Goal: Task Accomplishment & Management: Complete application form

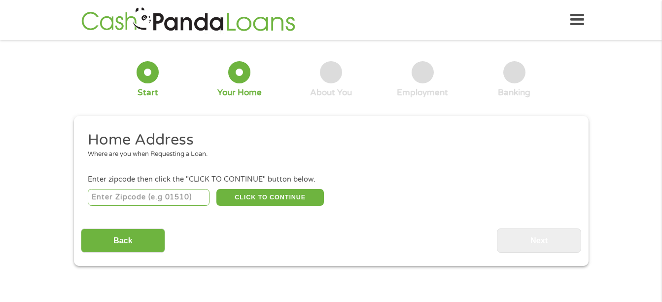
click at [147, 196] on input "number" at bounding box center [149, 197] width 122 height 17
type input "60657"
click at [288, 198] on button "CLICK TO CONTINUE" at bounding box center [269, 197] width 107 height 17
type input "60657"
type input "[GEOGRAPHIC_DATA]"
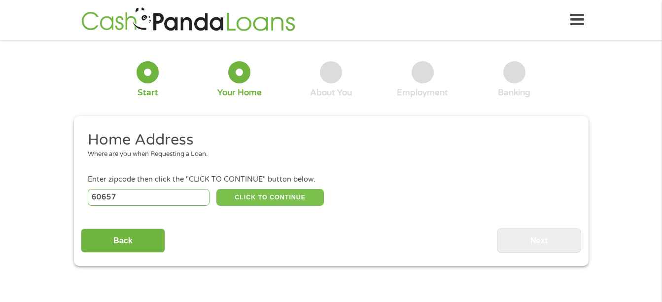
select select "[US_STATE]"
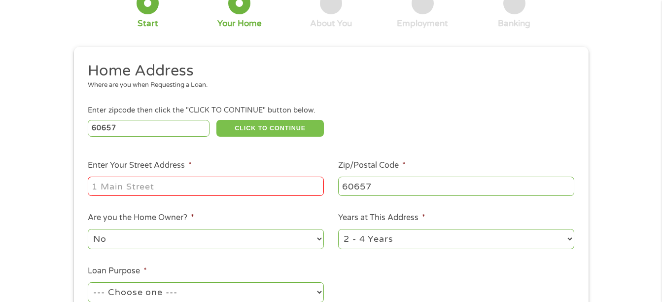
scroll to position [99, 0]
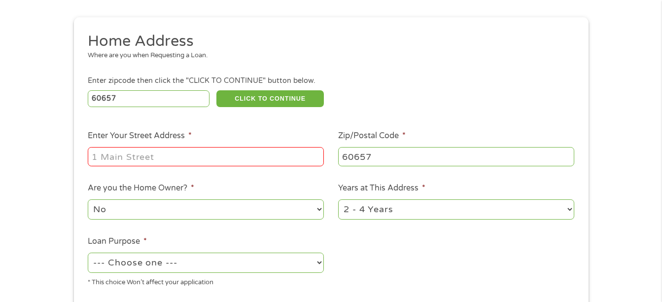
click at [213, 160] on input "Enter Your Street Address *" at bounding box center [206, 156] width 236 height 19
type input "[STREET_ADDRESS][PERSON_NAME]"
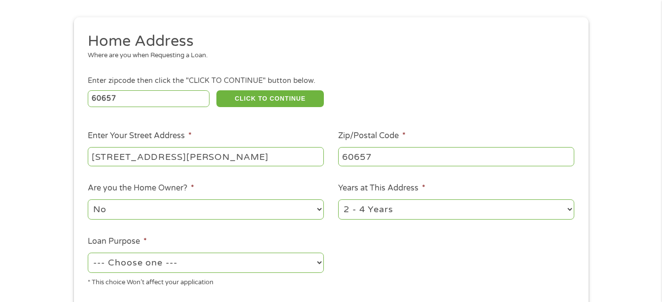
click at [568, 212] on select "1 Year or less 1 - 2 Years 2 - 4 Years Over 4 Years" at bounding box center [456, 209] width 236 height 20
select select "60months"
click at [338, 199] on select "1 Year or less 1 - 2 Years 2 - 4 Years Over 4 Years" at bounding box center [456, 209] width 236 height 20
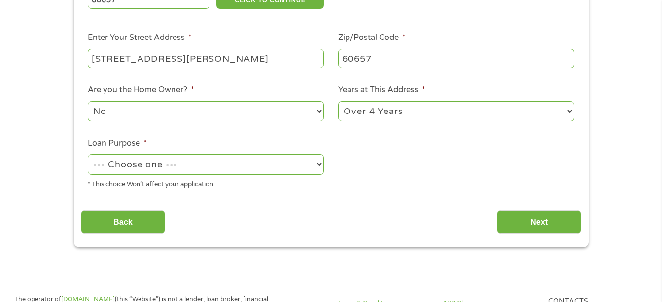
scroll to position [197, 0]
click at [320, 166] on select "--- Choose one --- Pay Bills Debt Consolidation Home Improvement Major Purchase…" at bounding box center [206, 164] width 236 height 20
select select "debtconsolidation"
click at [88, 154] on select "--- Choose one --- Pay Bills Debt Consolidation Home Improvement Major Purchase…" at bounding box center [206, 164] width 236 height 20
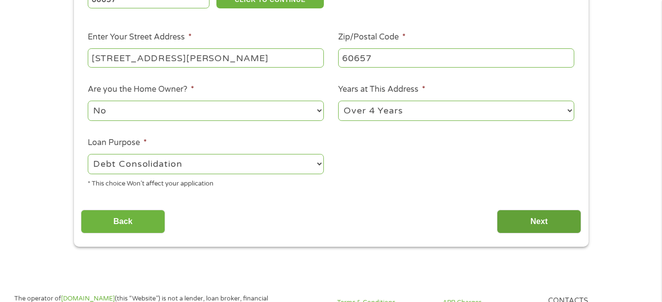
click at [547, 221] on input "Next" at bounding box center [539, 221] width 84 height 24
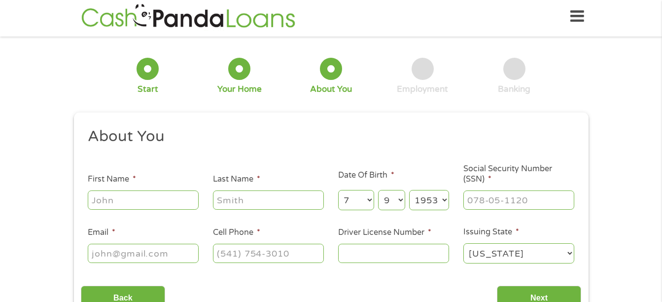
scroll to position [0, 0]
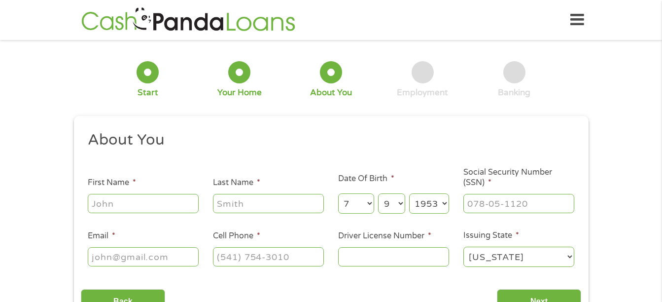
click at [155, 202] on input "First Name *" at bounding box center [143, 203] width 111 height 19
type input "[PERSON_NAME]"
type input "[EMAIL_ADDRESS][DOMAIN_NAME]"
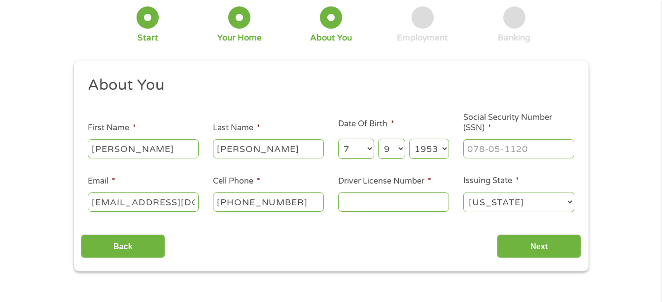
scroll to position [99, 0]
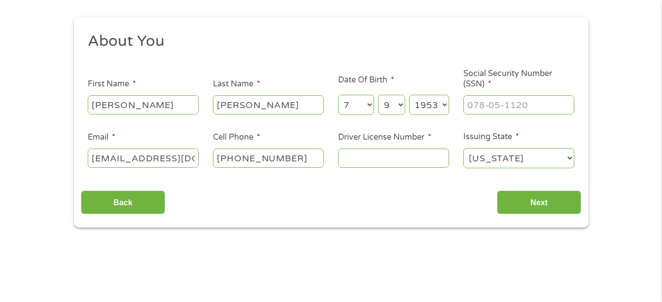
click at [307, 161] on input "[PHONE_NUMBER]" at bounding box center [268, 157] width 111 height 19
type input "[PHONE_NUMBER]"
click at [546, 112] on input "___-__-____" at bounding box center [518, 104] width 111 height 19
click at [543, 100] on input "___-__-____" at bounding box center [518, 104] width 111 height 19
click at [481, 106] on input "___-__-____" at bounding box center [518, 104] width 111 height 19
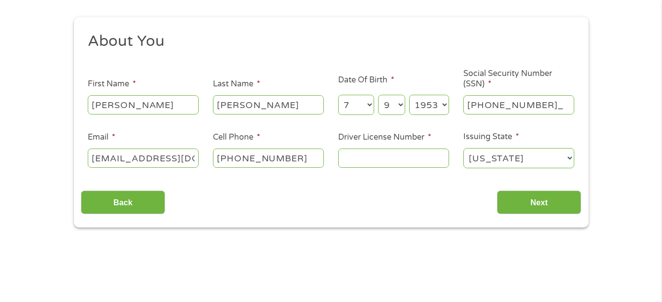
type input "359-48-6441"
click at [407, 160] on input "Driver License Number *" at bounding box center [393, 157] width 111 height 19
click at [420, 208] on div "Back Next" at bounding box center [331, 198] width 500 height 31
click at [372, 164] on input "Driver License Number *" at bounding box center [393, 157] width 111 height 19
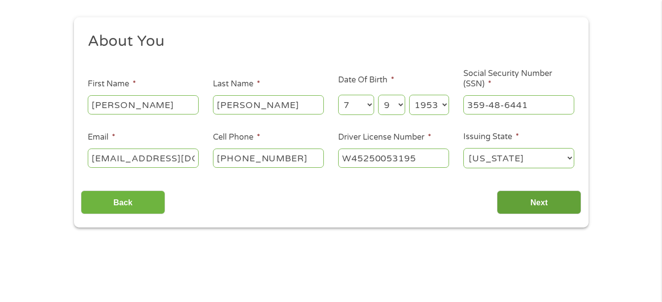
type input "W45250053195"
click at [537, 207] on input "Next" at bounding box center [539, 202] width 84 height 24
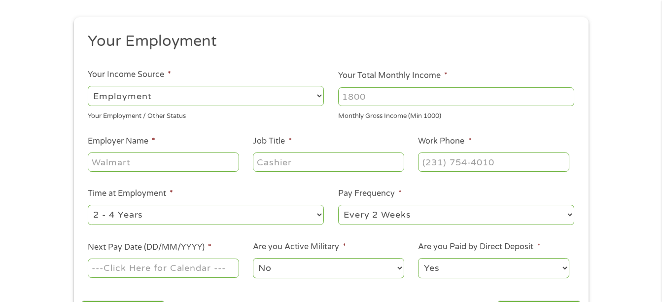
click at [317, 96] on select "--- Choose one --- Employment [DEMOGRAPHIC_DATA] Benefits" at bounding box center [206, 96] width 236 height 20
select select "benefits"
click at [88, 86] on select "--- Choose one --- Employment [DEMOGRAPHIC_DATA] Benefits" at bounding box center [206, 96] width 236 height 20
type input "Other"
type input "[PHONE_NUMBER]"
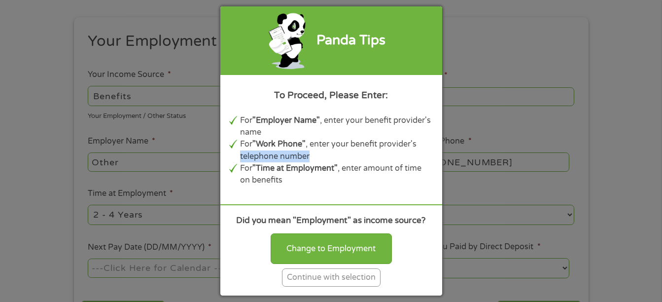
click at [627, 151] on div "Panda Tips To Proceed, Please Enter: For "Employer Name" , enter your benefit p…" at bounding box center [331, 151] width 662 height 302
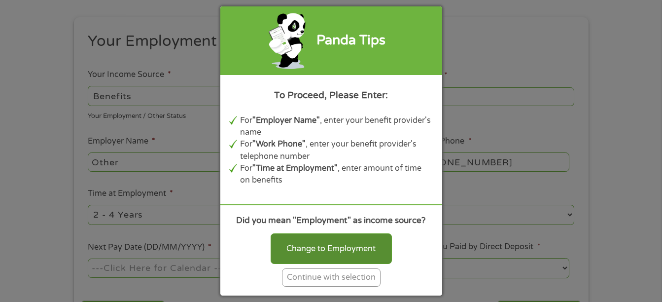
click at [317, 245] on div "Change to Employment" at bounding box center [331, 248] width 121 height 31
select select "fullTime"
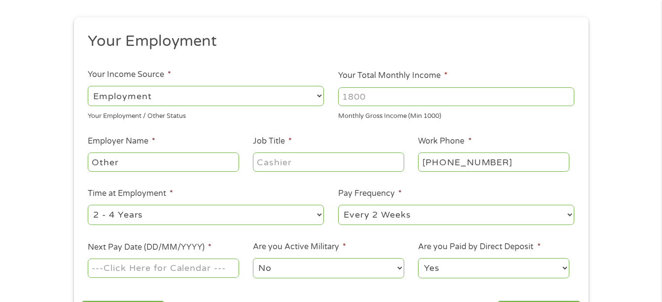
click at [318, 95] on select "--- Choose one --- Employment [DEMOGRAPHIC_DATA] Benefits" at bounding box center [206, 96] width 236 height 20
click at [88, 86] on select "--- Choose one --- Employment [DEMOGRAPHIC_DATA] Benefits" at bounding box center [206, 96] width 236 height 20
click at [196, 166] on input "Other" at bounding box center [163, 161] width 151 height 19
type input "O"
click at [199, 165] on input "Employer Name *" at bounding box center [163, 161] width 151 height 19
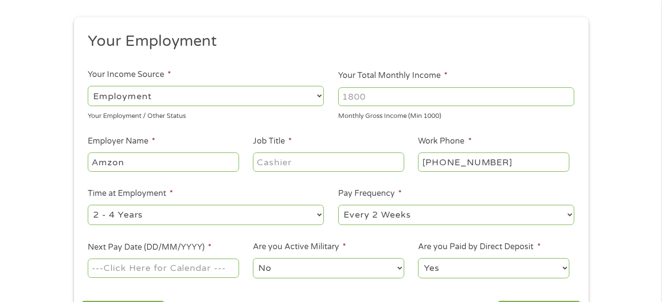
type input "Amzon"
click at [352, 164] on input "Job Title *" at bounding box center [328, 161] width 151 height 19
type input "scanner"
click at [504, 94] on input "Your Total Monthly Income *" at bounding box center [456, 96] width 236 height 19
type input "4500"
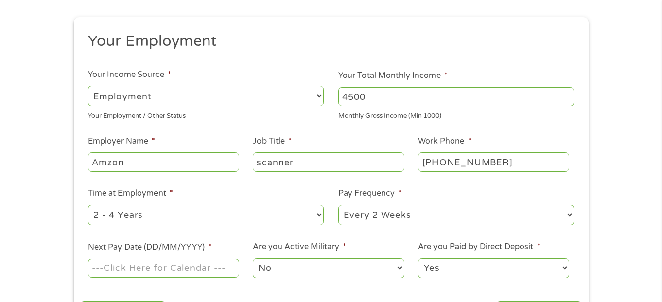
click at [625, 166] on div "1 Start 2 Your Home 3 About You 4 Employment 5 Banking 6 This field is hidden w…" at bounding box center [331, 142] width 662 height 389
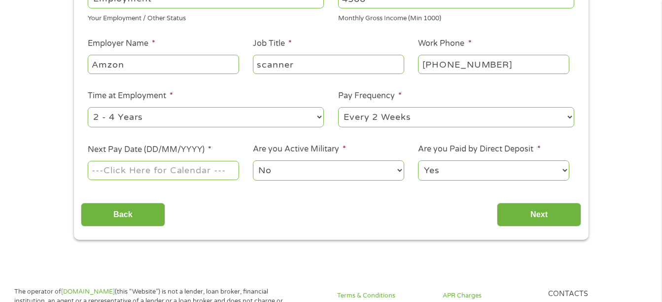
scroll to position [246, 0]
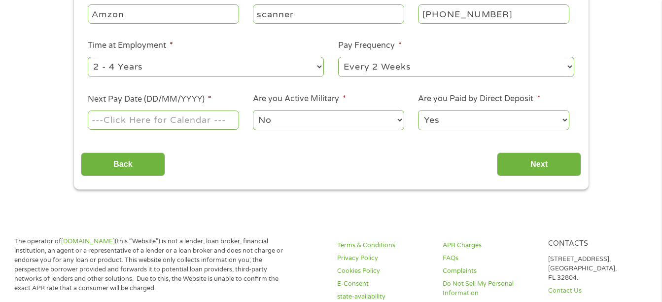
click at [318, 67] on select "--- Choose one --- 1 Year or less 1 - 2 Years 2 - 4 Years Over 4 Years" at bounding box center [206, 67] width 236 height 20
select select "24months"
click at [88, 57] on select "--- Choose one --- 1 Year or less 1 - 2 Years 2 - 4 Years Over 4 Years" at bounding box center [206, 67] width 236 height 20
click at [568, 68] on select "--- Choose one --- Every 2 Weeks Every Week Monthly Semi-Monthly" at bounding box center [456, 67] width 236 height 20
select select "monthly"
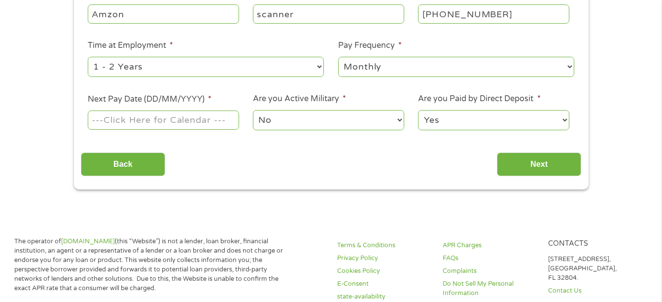
click at [338, 57] on select "--- Choose one --- Every 2 Weeks Every Week Monthly Semi-Monthly" at bounding box center [456, 67] width 236 height 20
click at [214, 95] on li "Next Pay Date (DD/MM/YYYY) *" at bounding box center [163, 112] width 165 height 38
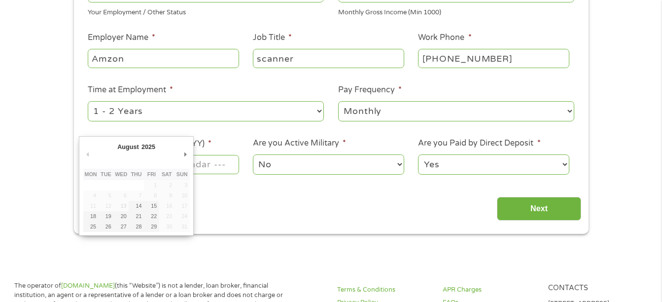
click at [178, 121] on ul "Your Employment Your Income Source * --- Choose one --- Employment [DEMOGRAPHIC…" at bounding box center [331, 55] width 500 height 255
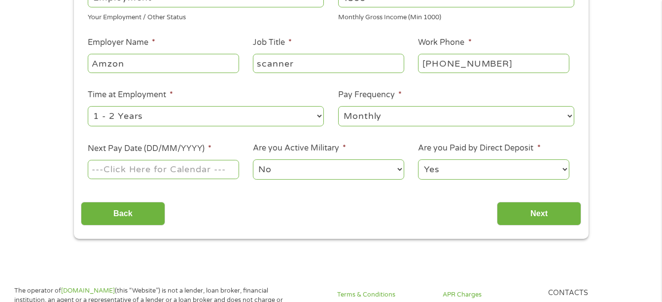
click at [149, 171] on input "Next Pay Date (DD/MM/YYYY) *" at bounding box center [163, 169] width 151 height 19
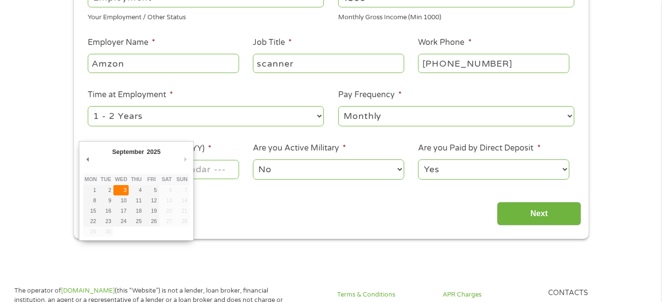
type input "[DATE]"
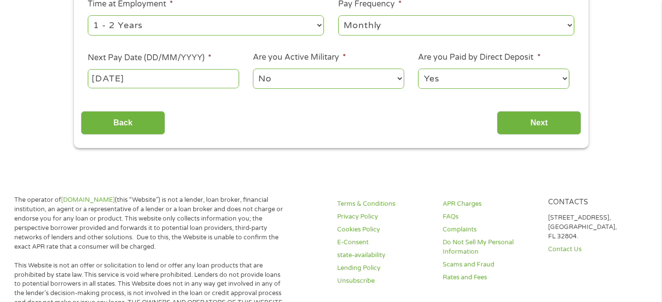
scroll to position [296, 0]
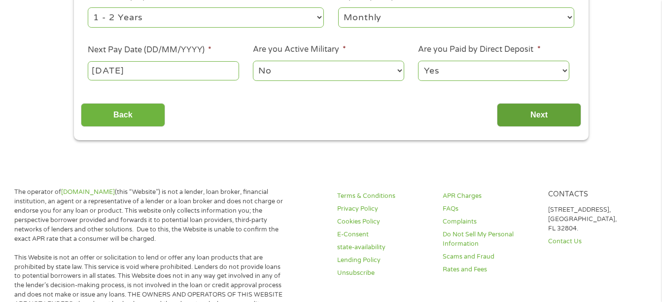
click at [561, 120] on input "Next" at bounding box center [539, 115] width 84 height 24
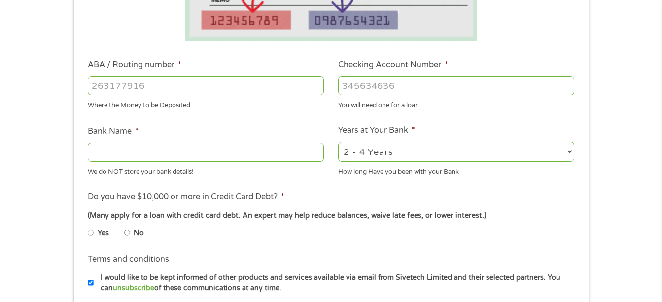
scroll to position [246, 0]
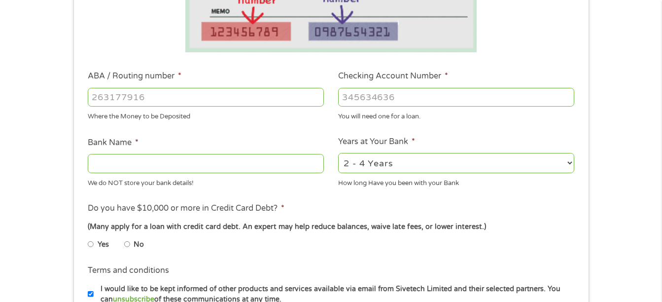
click at [204, 102] on input "ABA / Routing number *" at bounding box center [206, 97] width 236 height 19
type input "071000013"
type input "JPMORGAN CHASE BANK NA"
type input "071000013"
drag, startPoint x: 418, startPoint y: 99, endPoint x: 422, endPoint y: 112, distance: 14.2
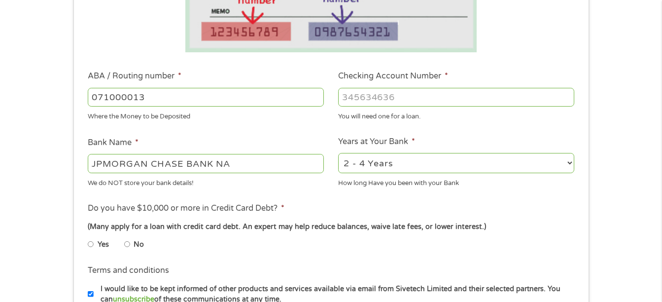
click at [418, 104] on input "Checking Account Number *" at bounding box center [456, 97] width 236 height 19
type input "819525390"
click at [567, 167] on select "2 - 4 Years 6 - 12 Months 1 - 2 Years Over 4 Years" at bounding box center [456, 163] width 236 height 20
select select "60months"
click at [338, 153] on select "2 - 4 Years 6 - 12 Months 1 - 2 Years Over 4 Years" at bounding box center [456, 163] width 236 height 20
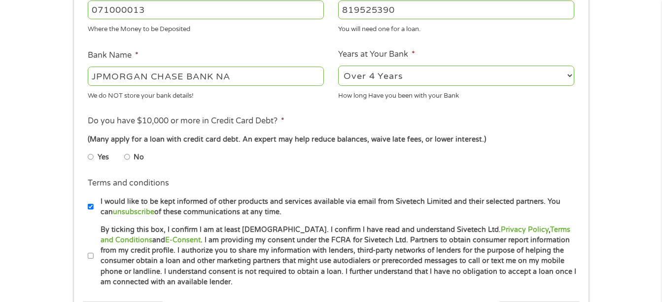
scroll to position [345, 0]
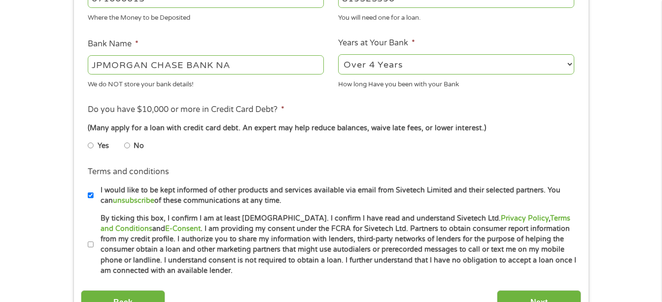
click at [129, 146] on input "No" at bounding box center [127, 146] width 6 height 16
radio input "true"
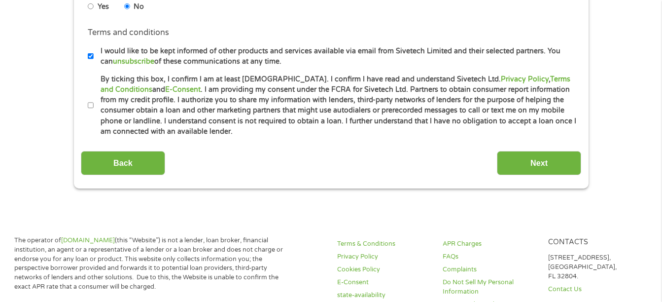
scroll to position [493, 0]
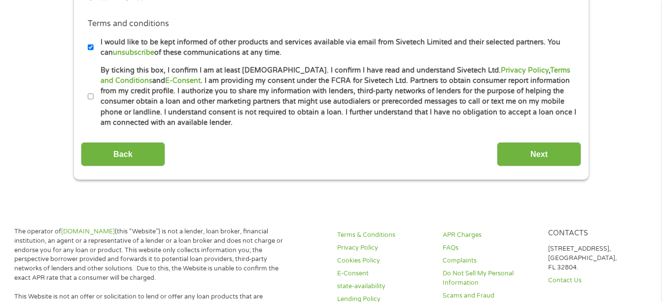
click at [90, 99] on input "By ticking this box, I confirm I am at least [DEMOGRAPHIC_DATA]. I confirm I ha…" at bounding box center [91, 97] width 6 height 16
checkbox input "true"
click at [540, 155] on input "Next" at bounding box center [539, 154] width 84 height 24
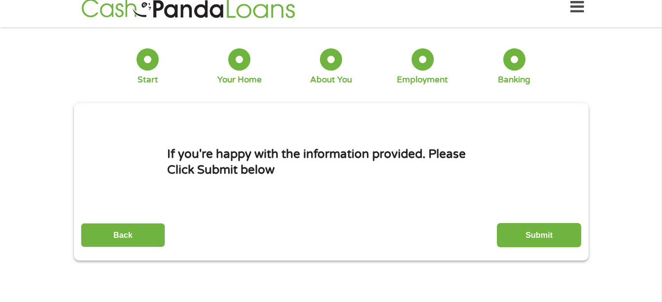
scroll to position [0, 0]
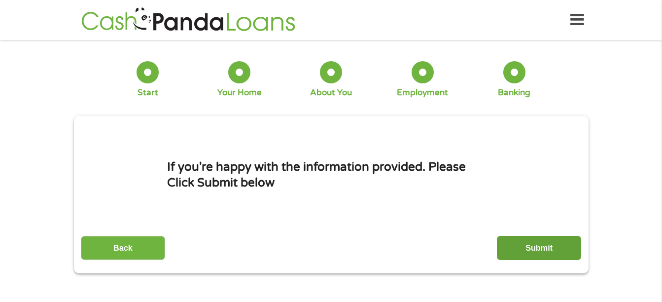
click at [545, 253] on input "Submit" at bounding box center [539, 248] width 84 height 24
